Goal: Information Seeking & Learning: Learn about a topic

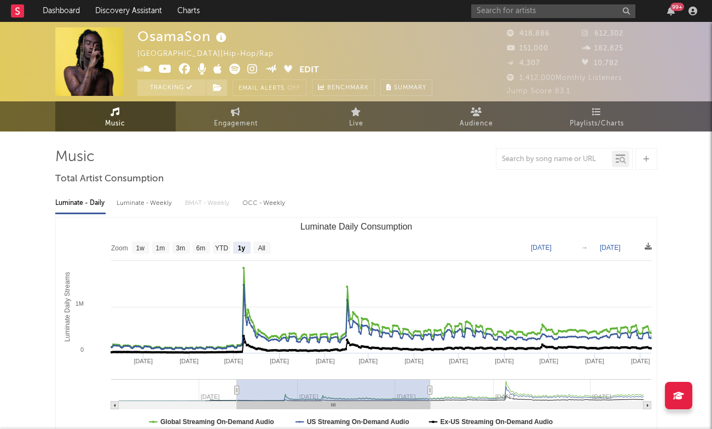
select select "1y"
click at [519, 12] on input "text" at bounding box center [553, 11] width 164 height 14
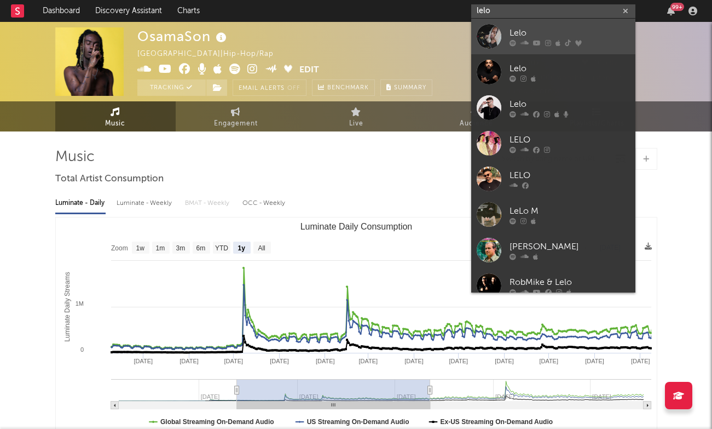
type input "lelo"
click at [526, 30] on div "Lelo" at bounding box center [570, 32] width 120 height 13
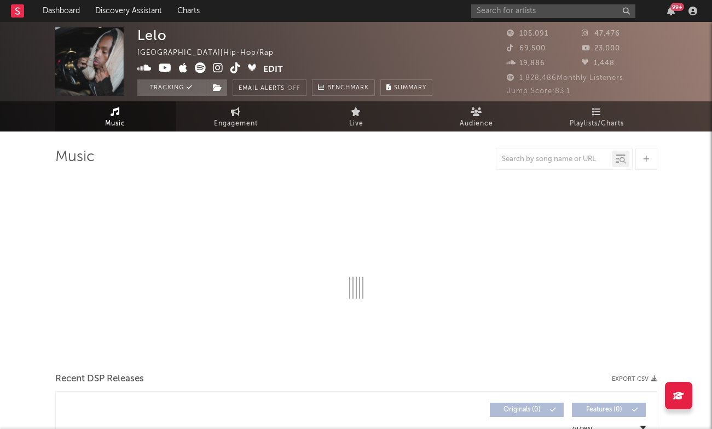
select select "6m"
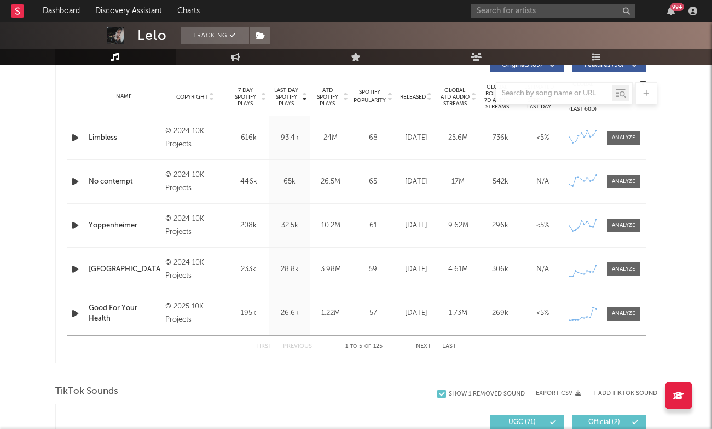
scroll to position [431, 0]
click at [614, 309] on div at bounding box center [624, 313] width 24 height 8
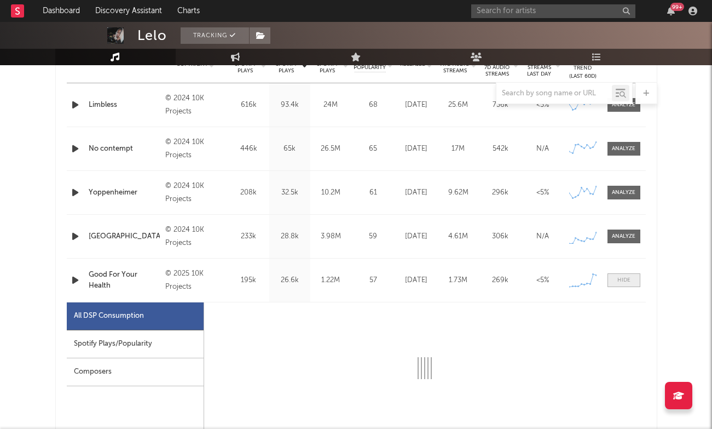
select select "1w"
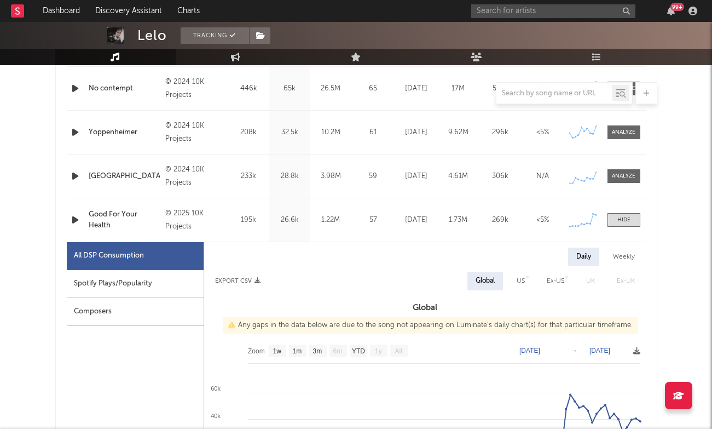
scroll to position [515, 0]
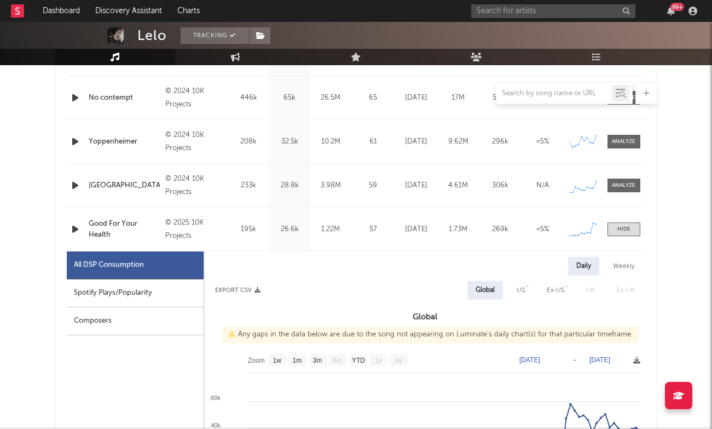
click at [630, 236] on div "Name Good For Your Health Copyright © 2025 10K Projects Label 10K Projects Albu…" at bounding box center [356, 228] width 579 height 43
click at [628, 224] on span at bounding box center [624, 229] width 33 height 14
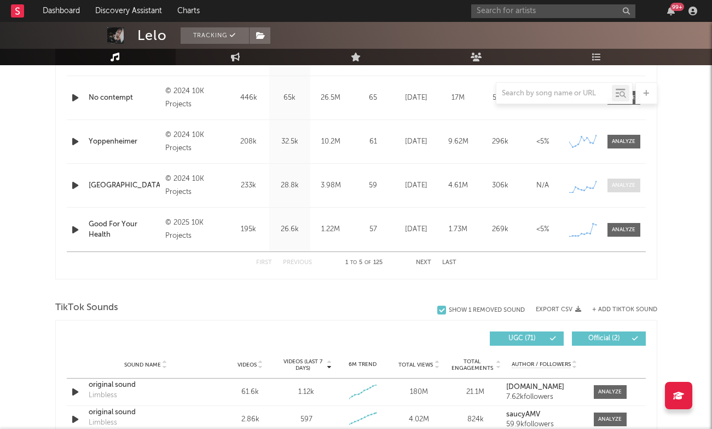
click at [627, 187] on div at bounding box center [624, 185] width 24 height 8
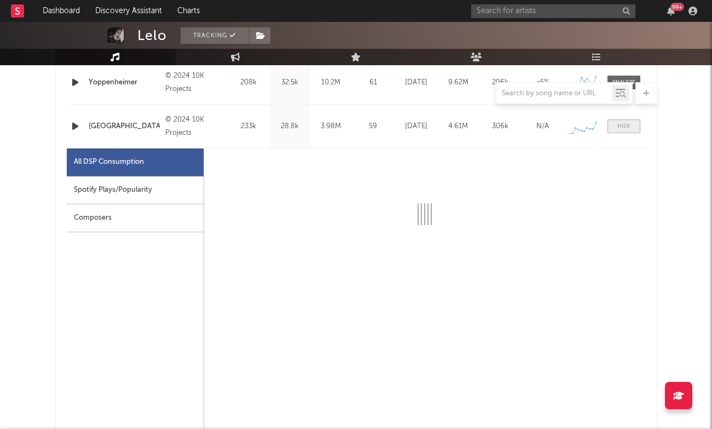
scroll to position [608, 0]
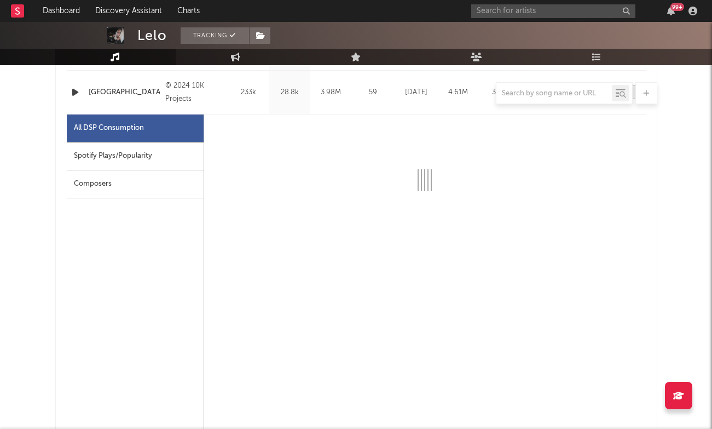
select select "6m"
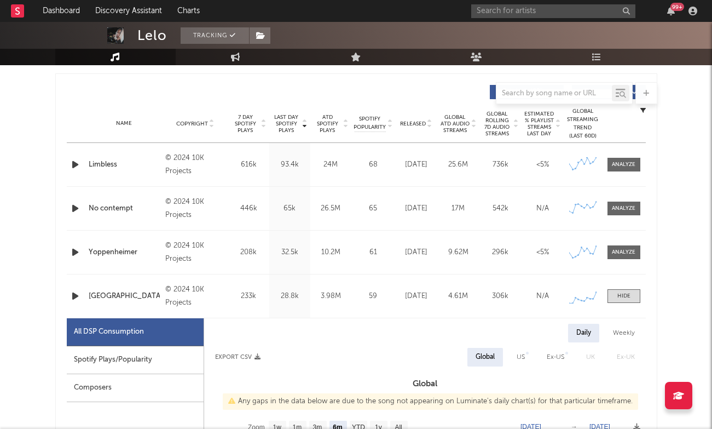
scroll to position [308, 0]
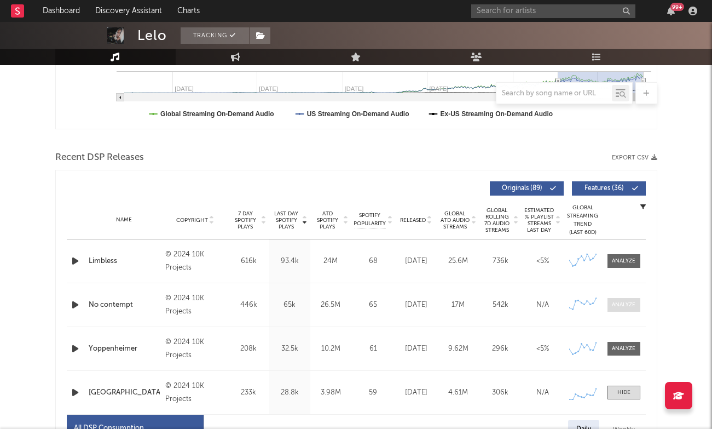
click at [620, 305] on div at bounding box center [624, 305] width 24 height 8
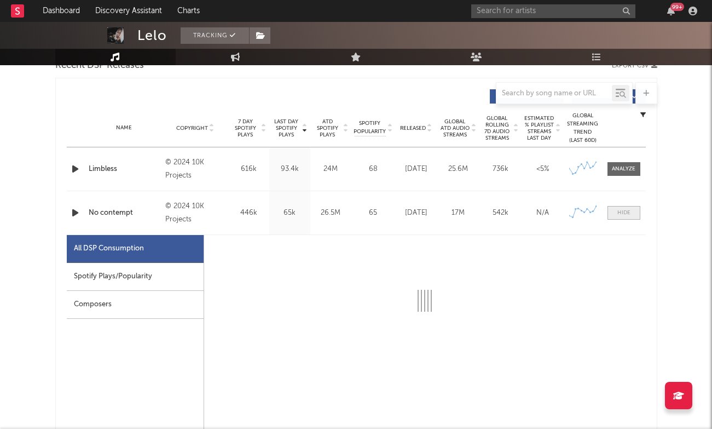
select select "6m"
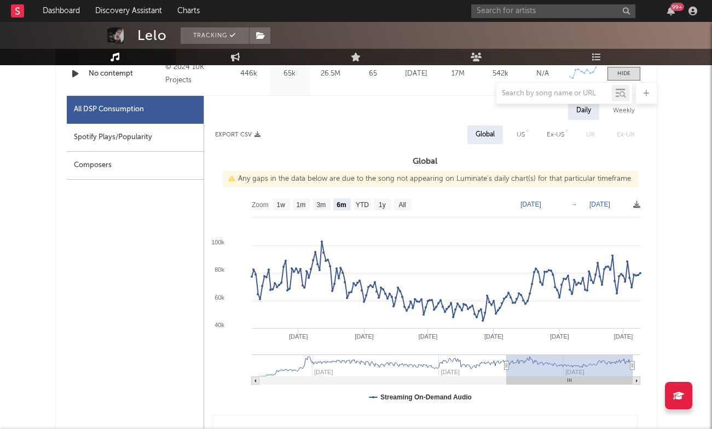
scroll to position [539, 0]
type input "[DATE]"
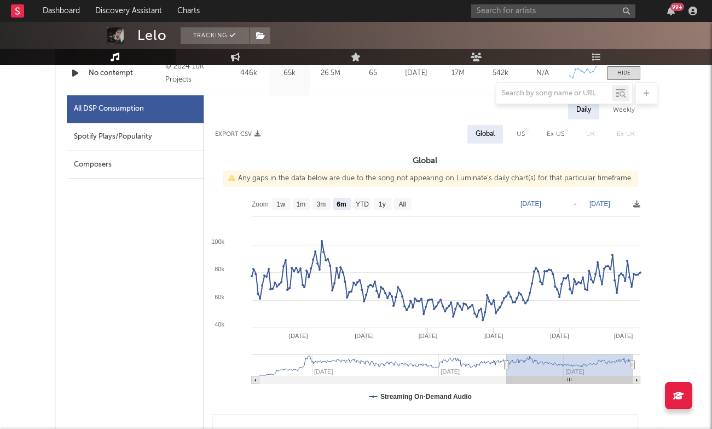
type input "[DATE]"
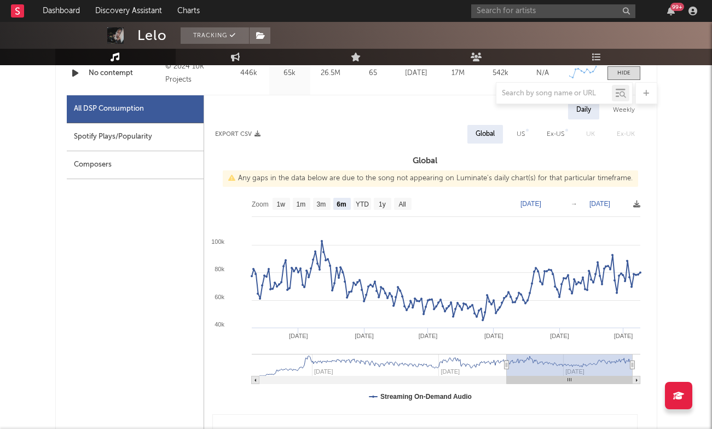
type input "[DATE]"
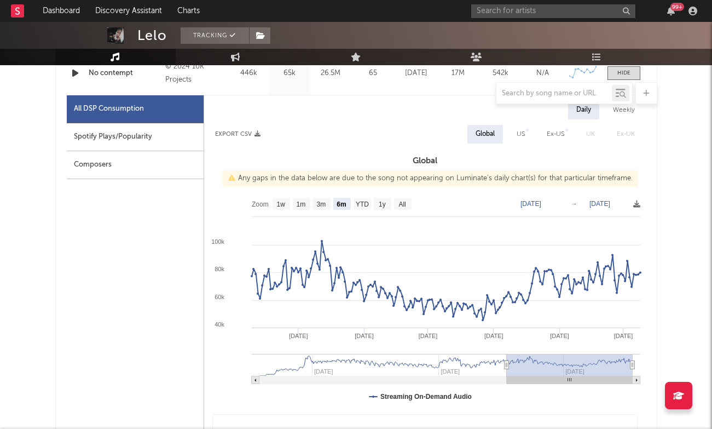
type input "[DATE]"
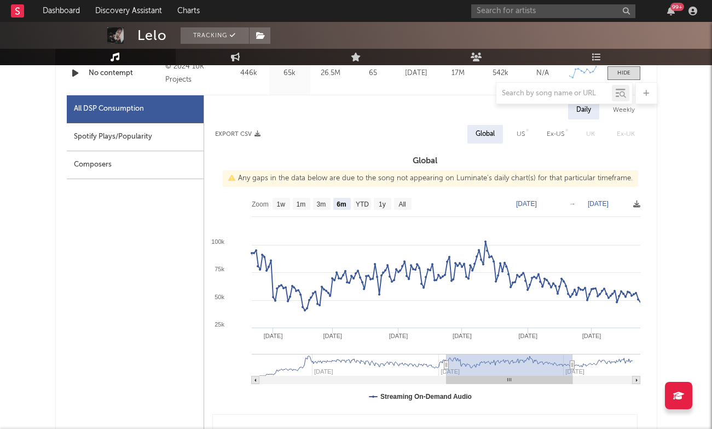
type input "[DATE]"
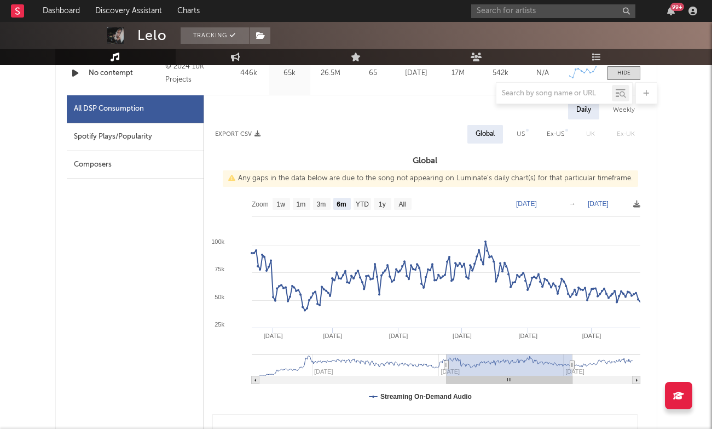
type input "[DATE]"
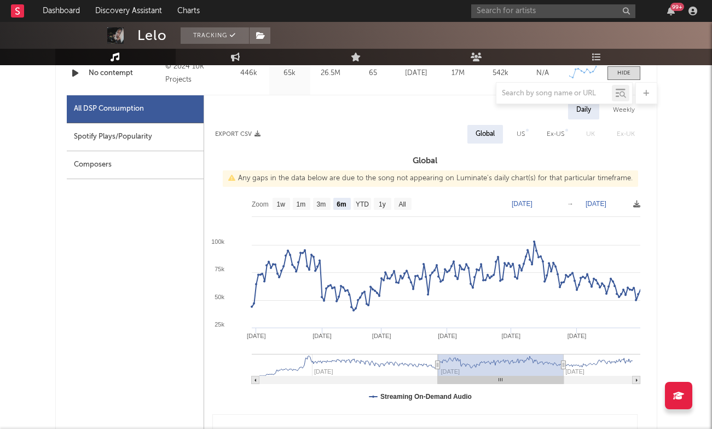
type input "[DATE]"
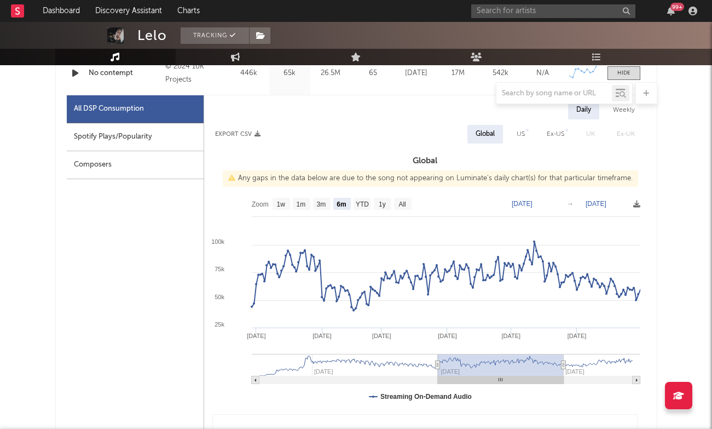
type input "[DATE]"
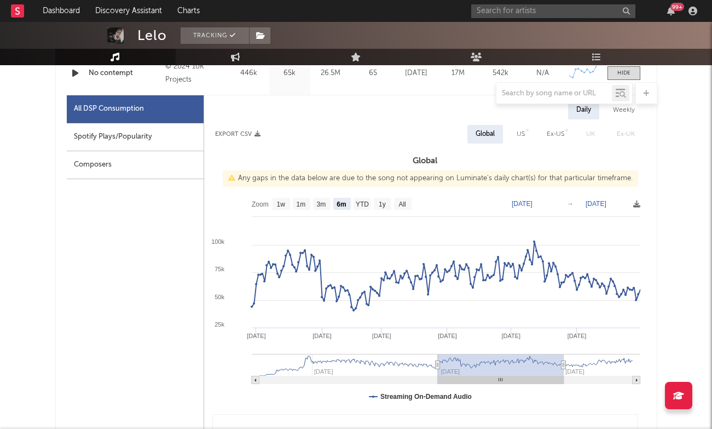
type input "[DATE]"
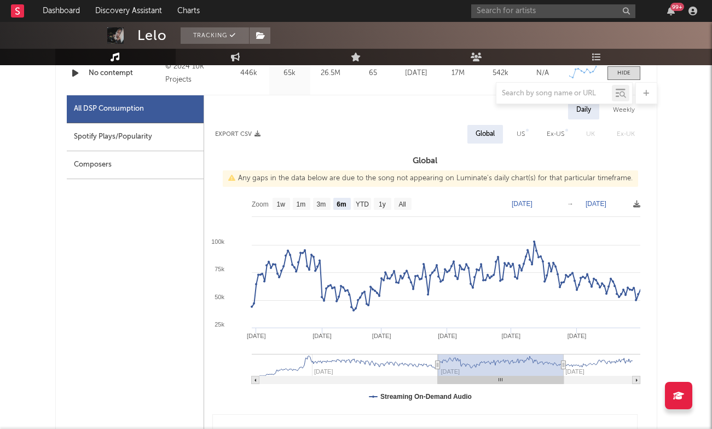
type input "[DATE]"
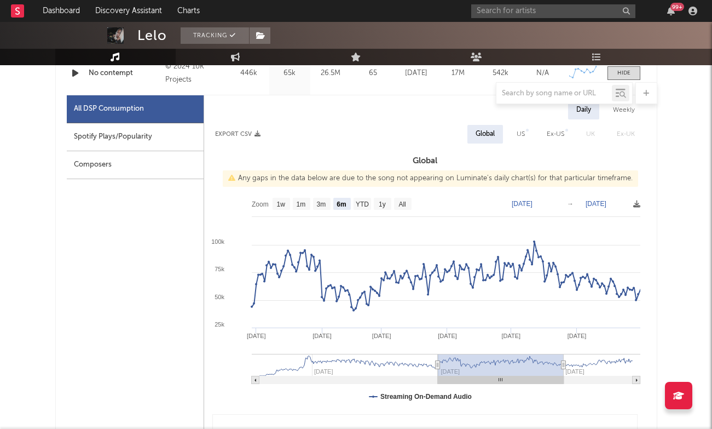
type input "[DATE]"
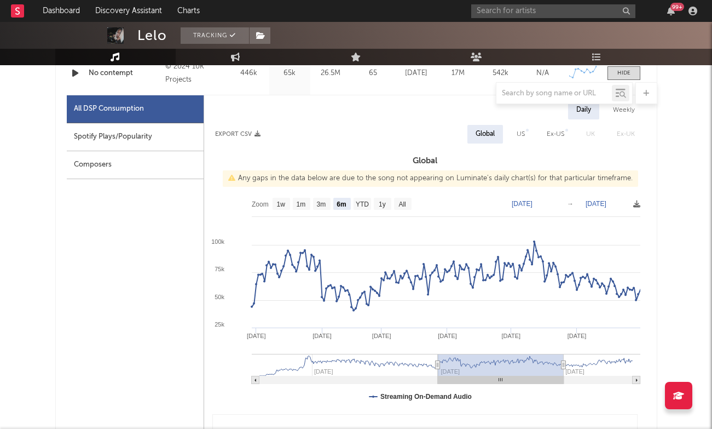
type input "[DATE]"
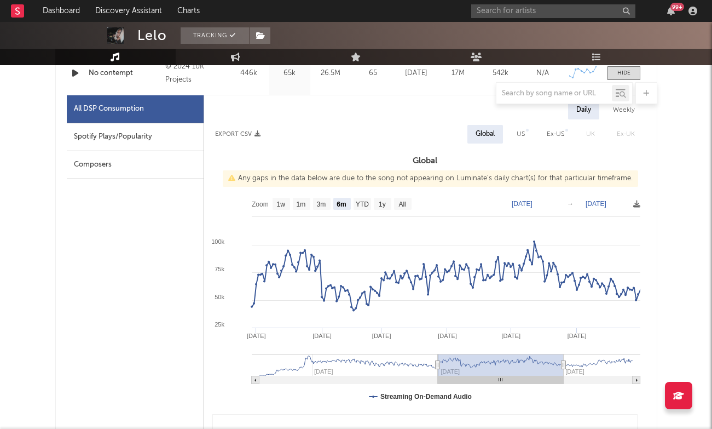
type input "[DATE]"
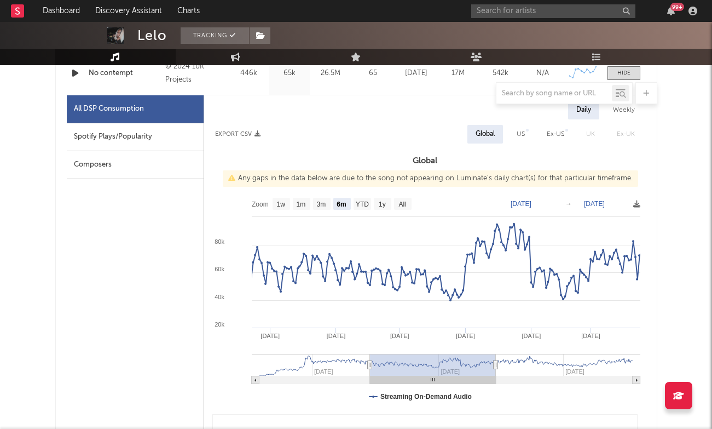
type input "[DATE]"
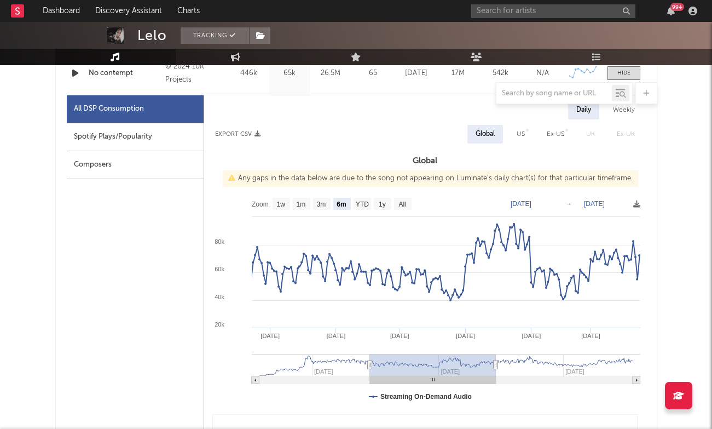
type input "[DATE]"
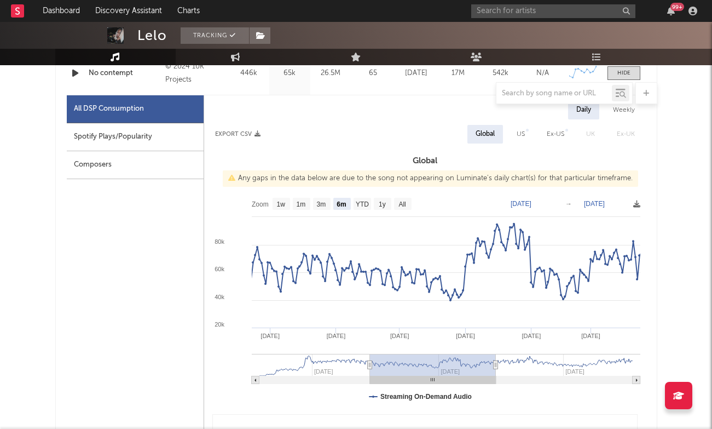
type input "[DATE]"
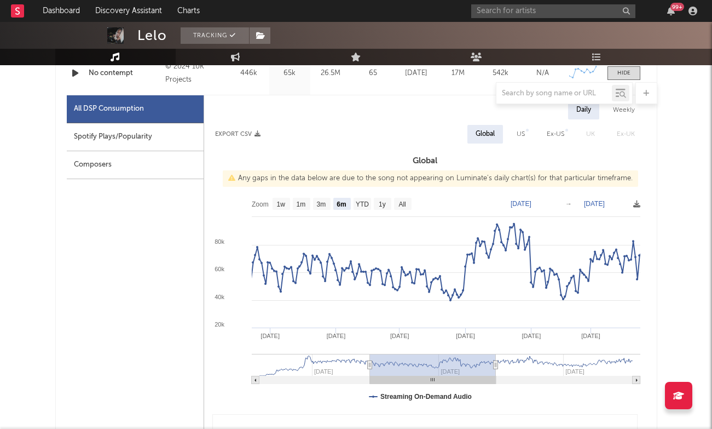
type input "[DATE]"
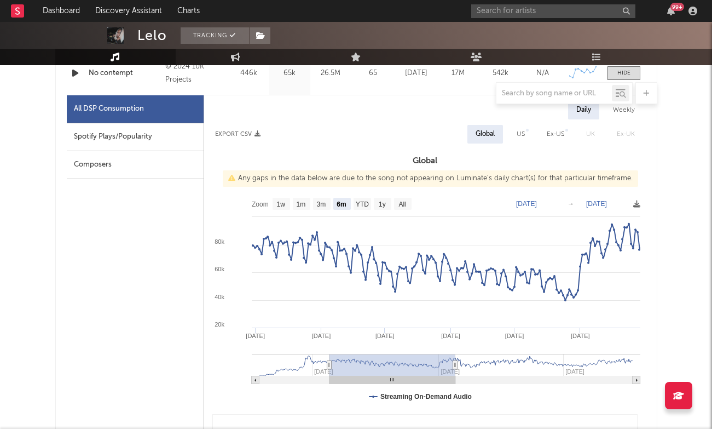
type input "[DATE]"
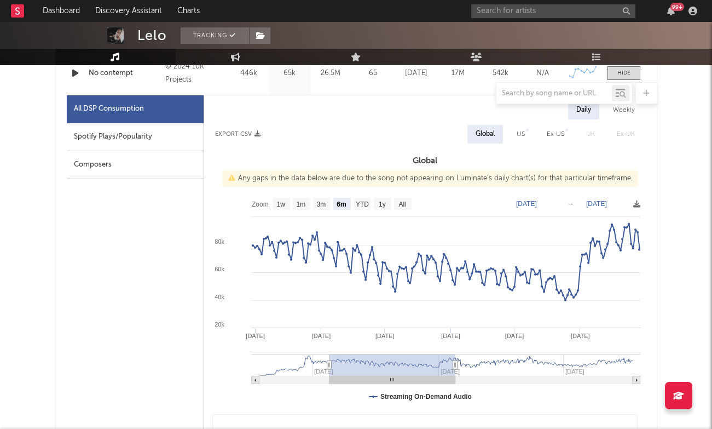
type input "[DATE]"
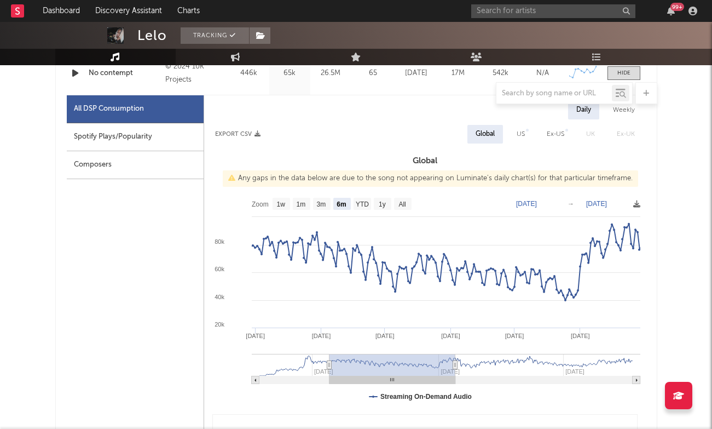
type input "[DATE]"
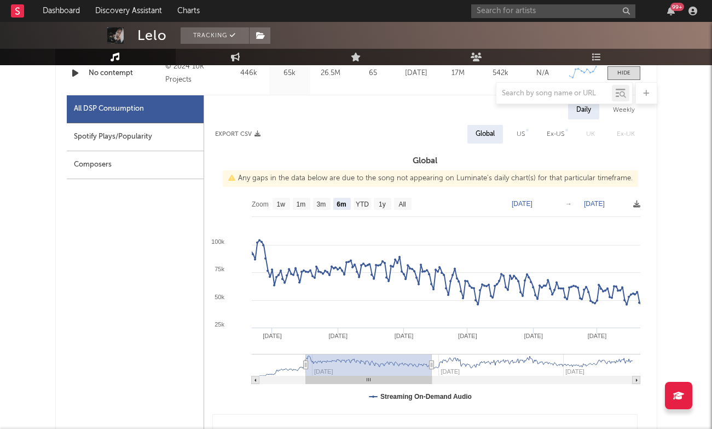
type input "[DATE]"
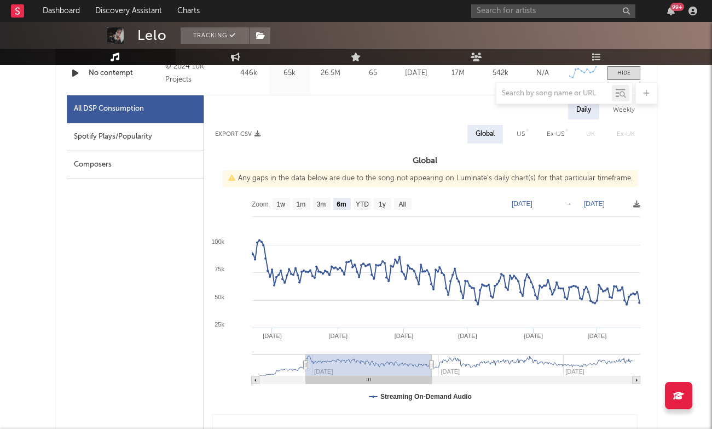
type input "[DATE]"
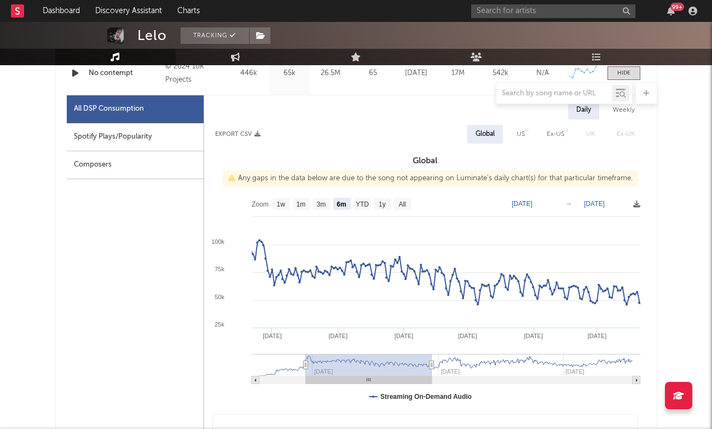
type input "[DATE]"
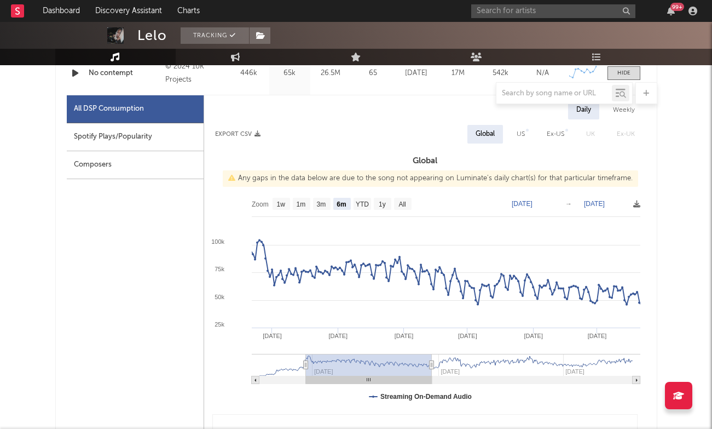
type input "[DATE]"
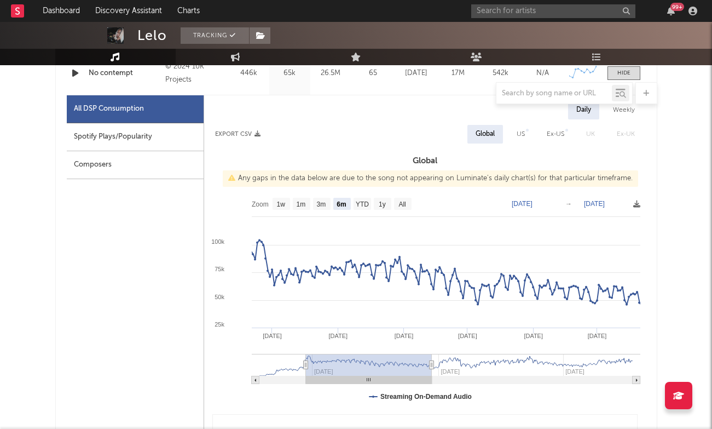
type input "[DATE]"
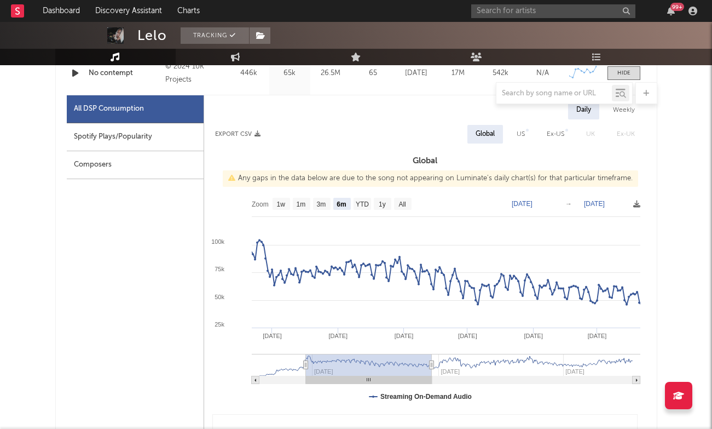
type input "[DATE]"
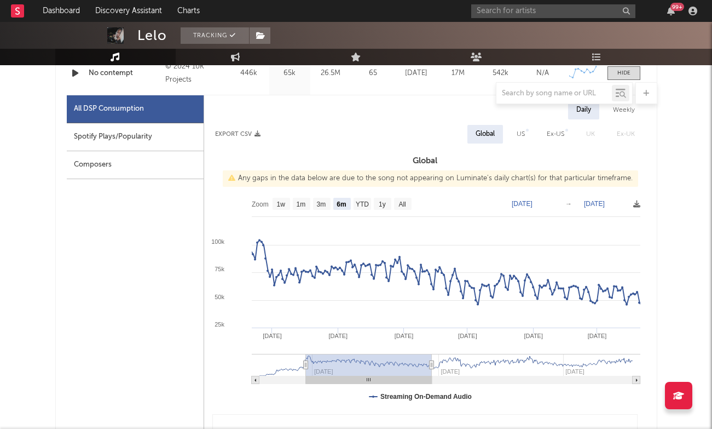
type input "[DATE]"
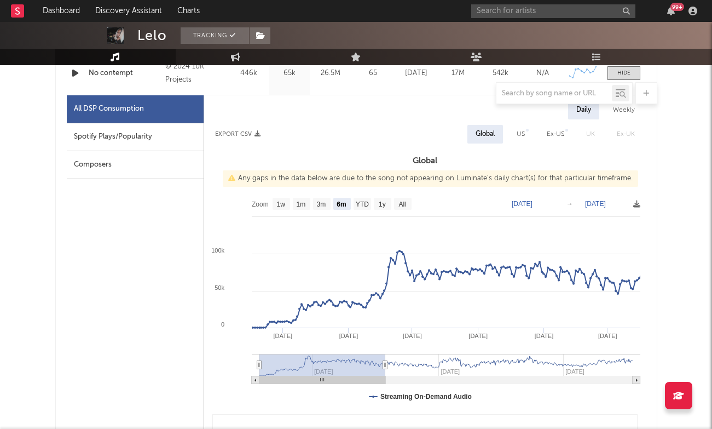
type input "[DATE]"
drag, startPoint x: 575, startPoint y: 365, endPoint x: 303, endPoint y: 391, distance: 273.9
click at [303, 391] on icon "Created with Highcharts 10.3.3 Oct '[DATE] Aug '[DATE] Jun '[DATE] [DATE] '[DAT…" at bounding box center [425, 301] width 442 height 219
type input "[DATE]"
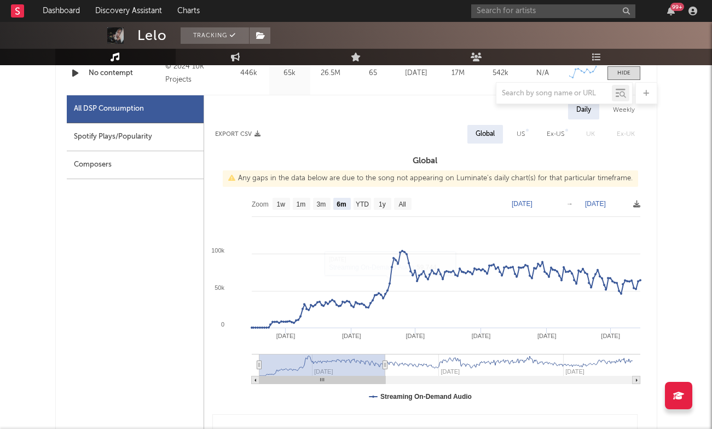
type input "[DATE]"
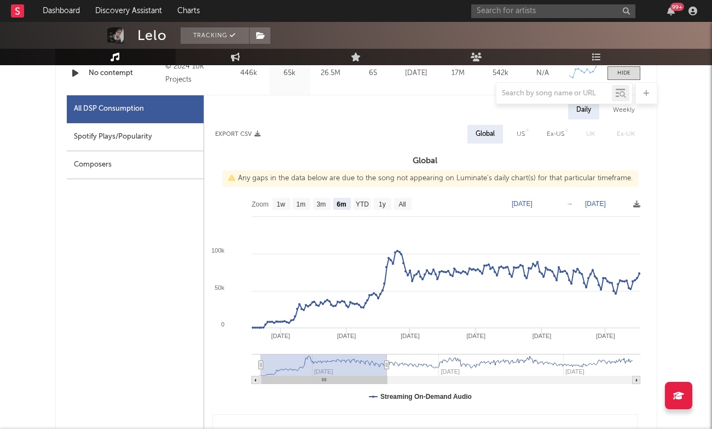
type input "[DATE]"
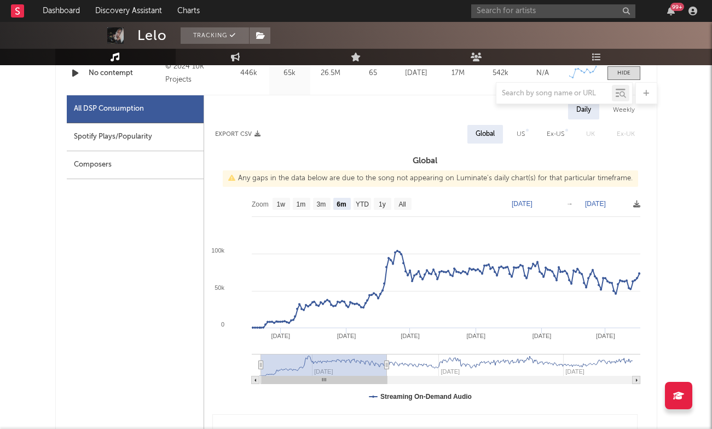
type input "[DATE]"
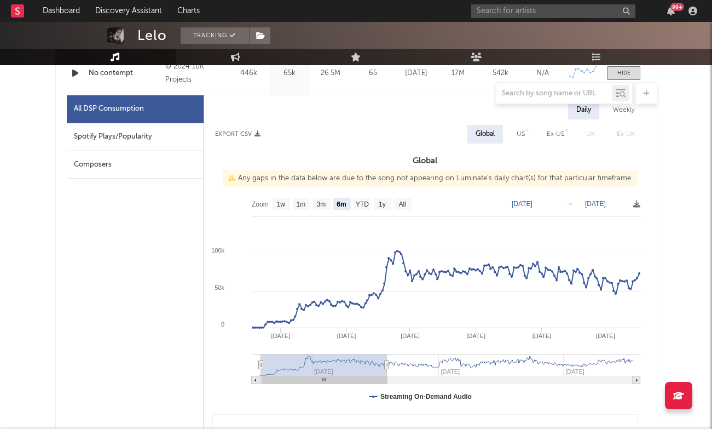
type input "[DATE]"
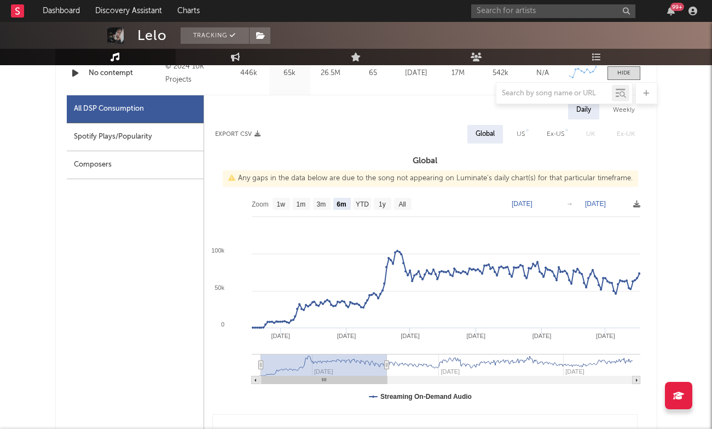
type input "[DATE]"
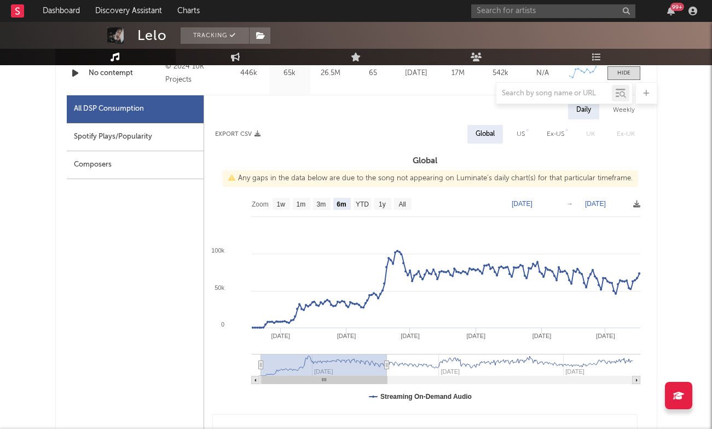
type input "[DATE]"
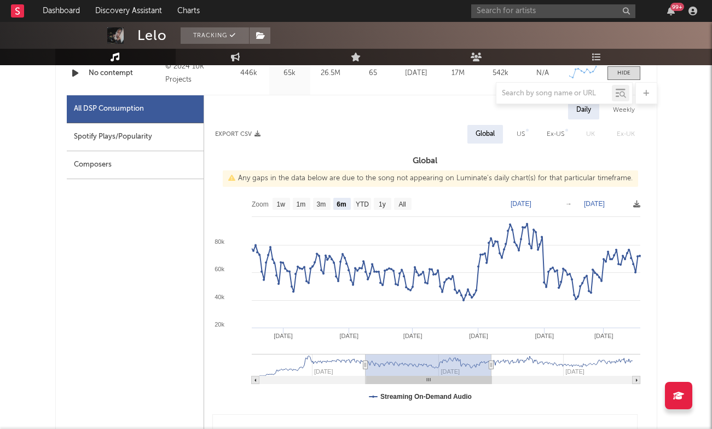
type input "[DATE]"
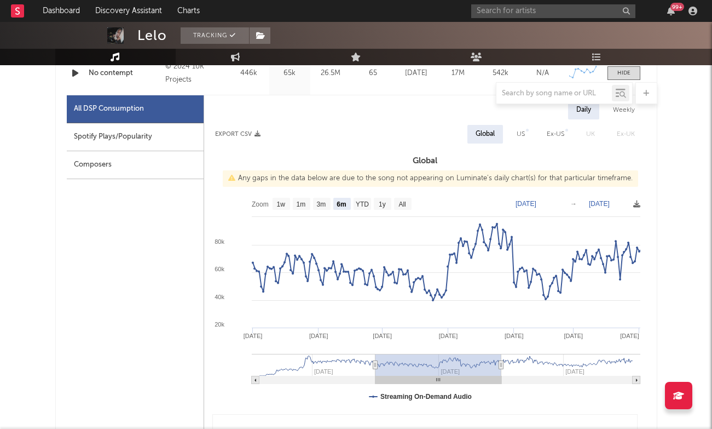
drag, startPoint x: 338, startPoint y: 372, endPoint x: 453, endPoint y: 362, distance: 115.4
click at [453, 362] on rect at bounding box center [439, 365] width 126 height 22
click at [365, 202] on text "YTD" at bounding box center [361, 204] width 13 height 8
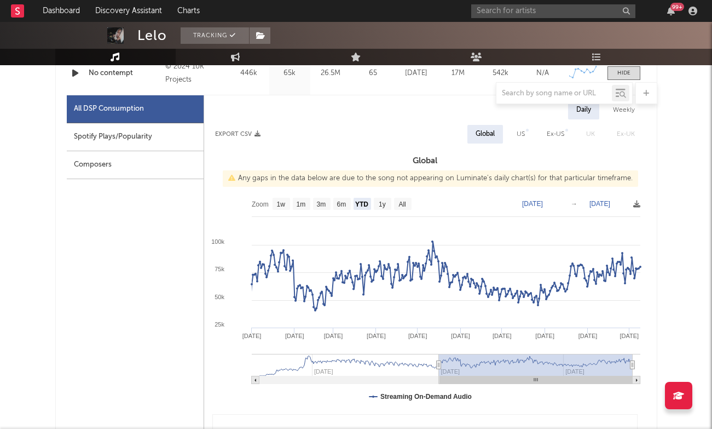
select select "YTD"
click at [388, 203] on rect at bounding box center [383, 204] width 18 height 12
select select "All"
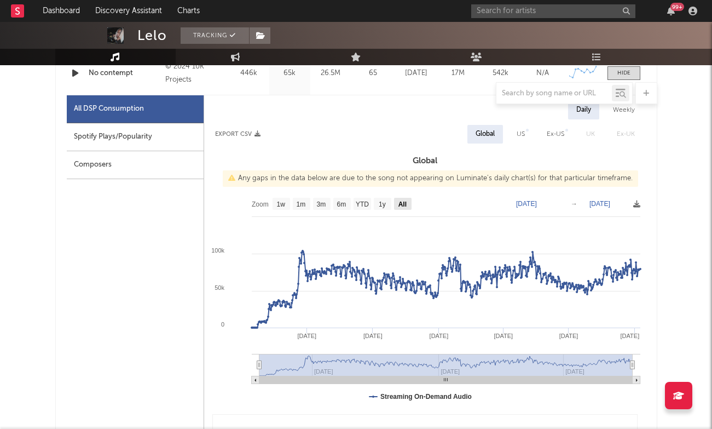
click at [403, 201] on text "All" at bounding box center [402, 204] width 8 height 8
select select "All"
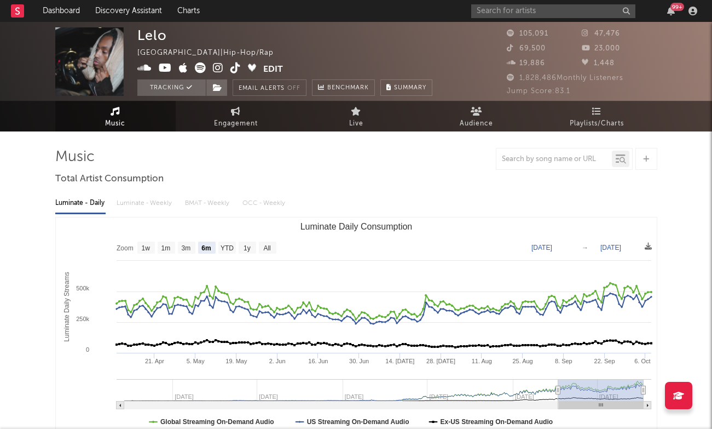
scroll to position [0, 0]
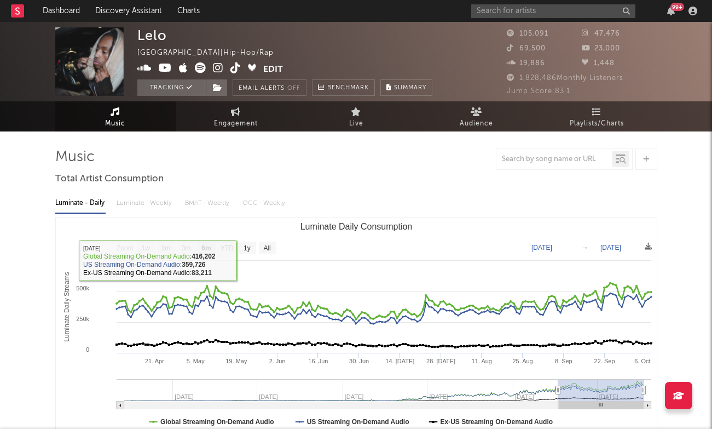
click at [258, 246] on rect "Luminate Daily Consumption" at bounding box center [356, 326] width 601 height 219
click at [267, 246] on text "All" at bounding box center [266, 248] width 7 height 8
select select "All"
type input "[DATE]"
